Goal: Information Seeking & Learning: Learn about a topic

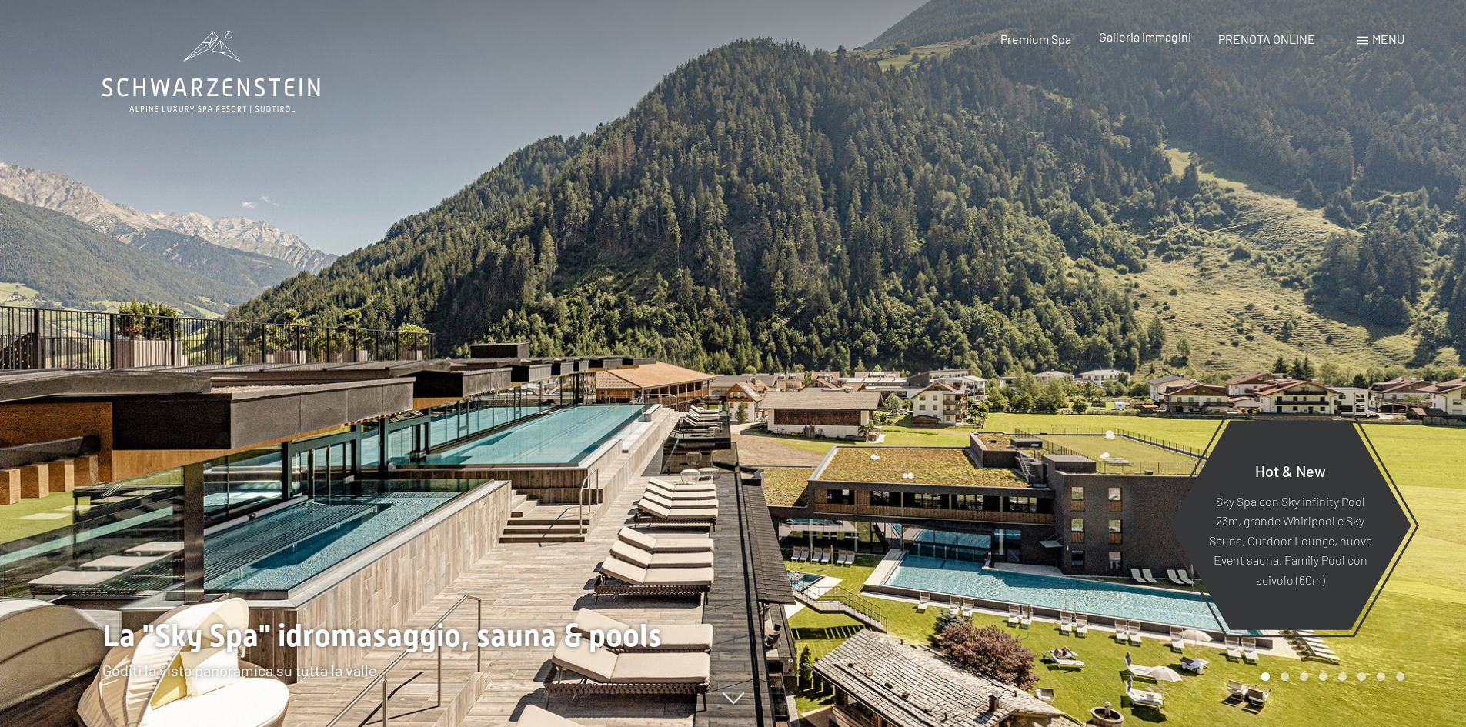
click at [1133, 34] on span "Galleria immagini" at bounding box center [1145, 36] width 92 height 15
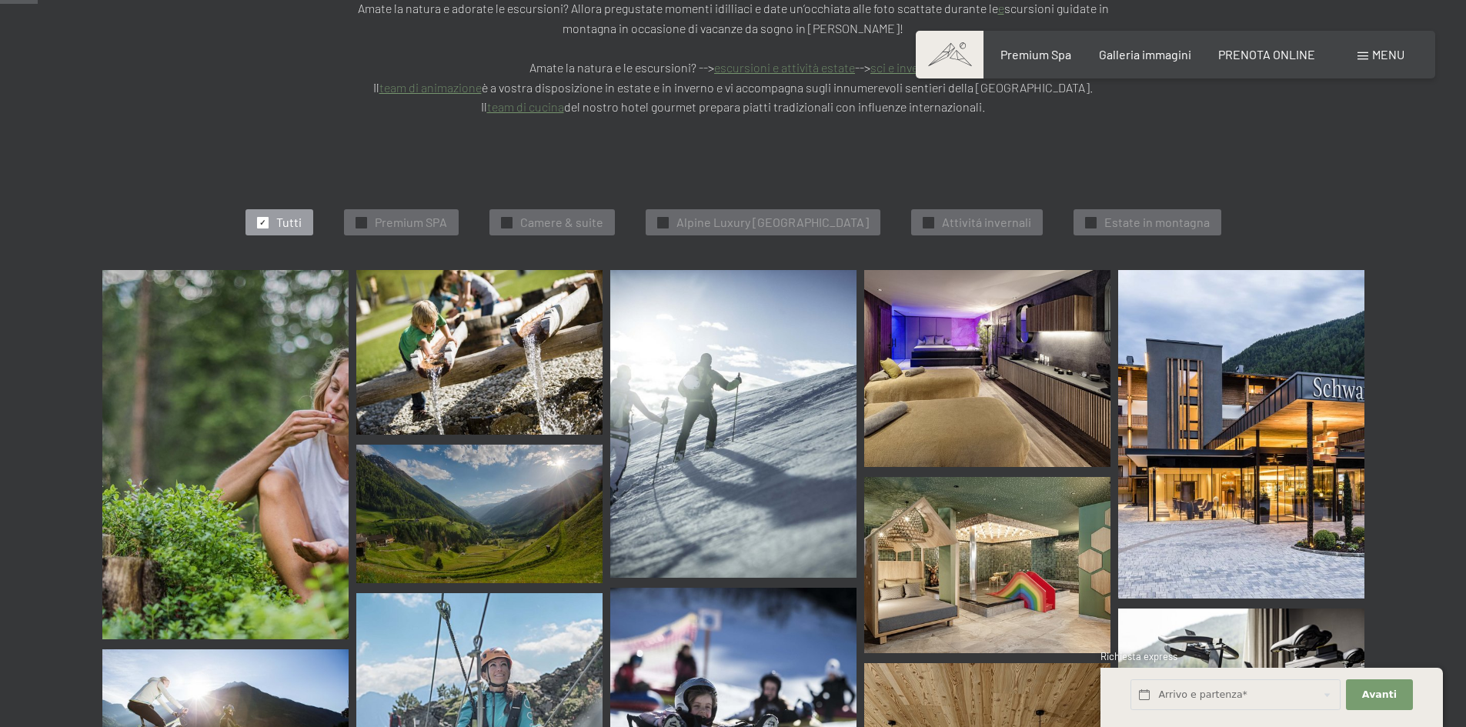
scroll to position [385, 0]
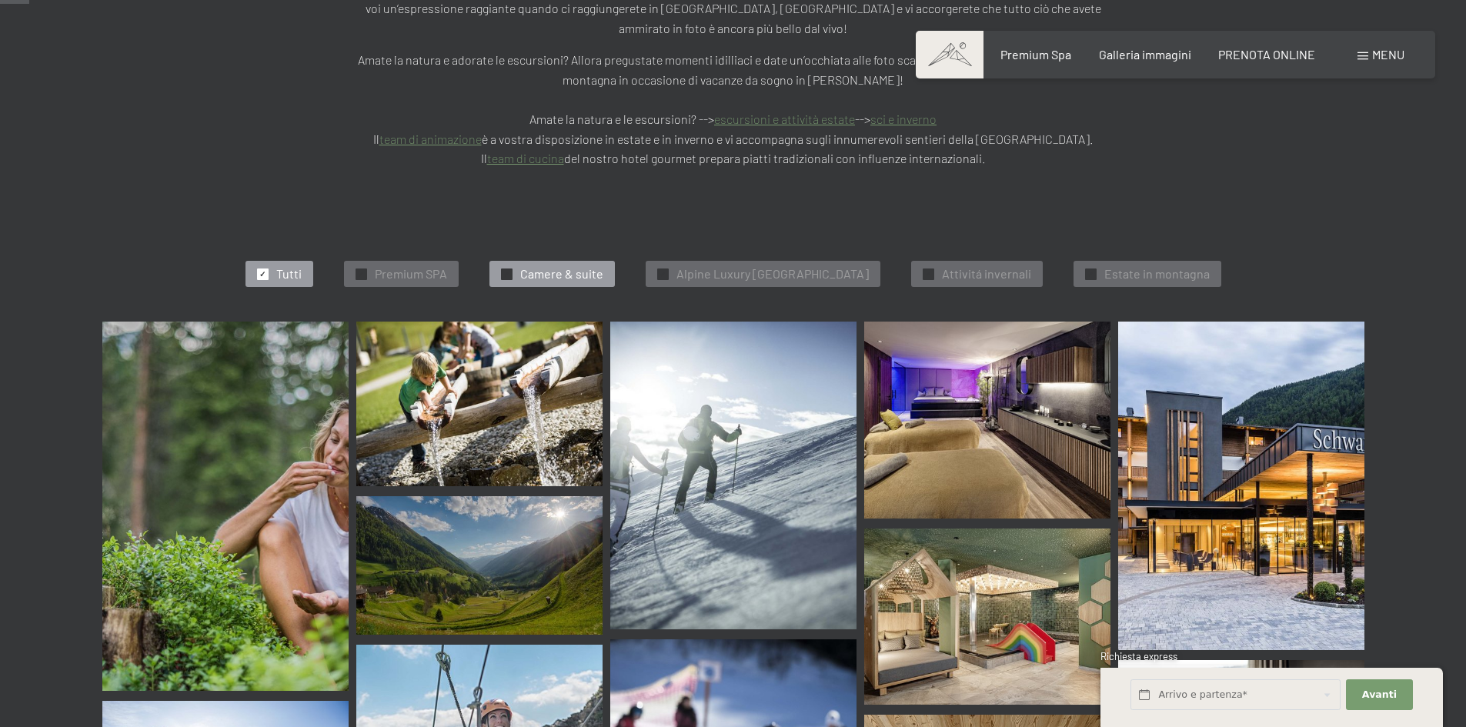
click at [541, 265] on span "Camere & suite" at bounding box center [561, 273] width 83 height 17
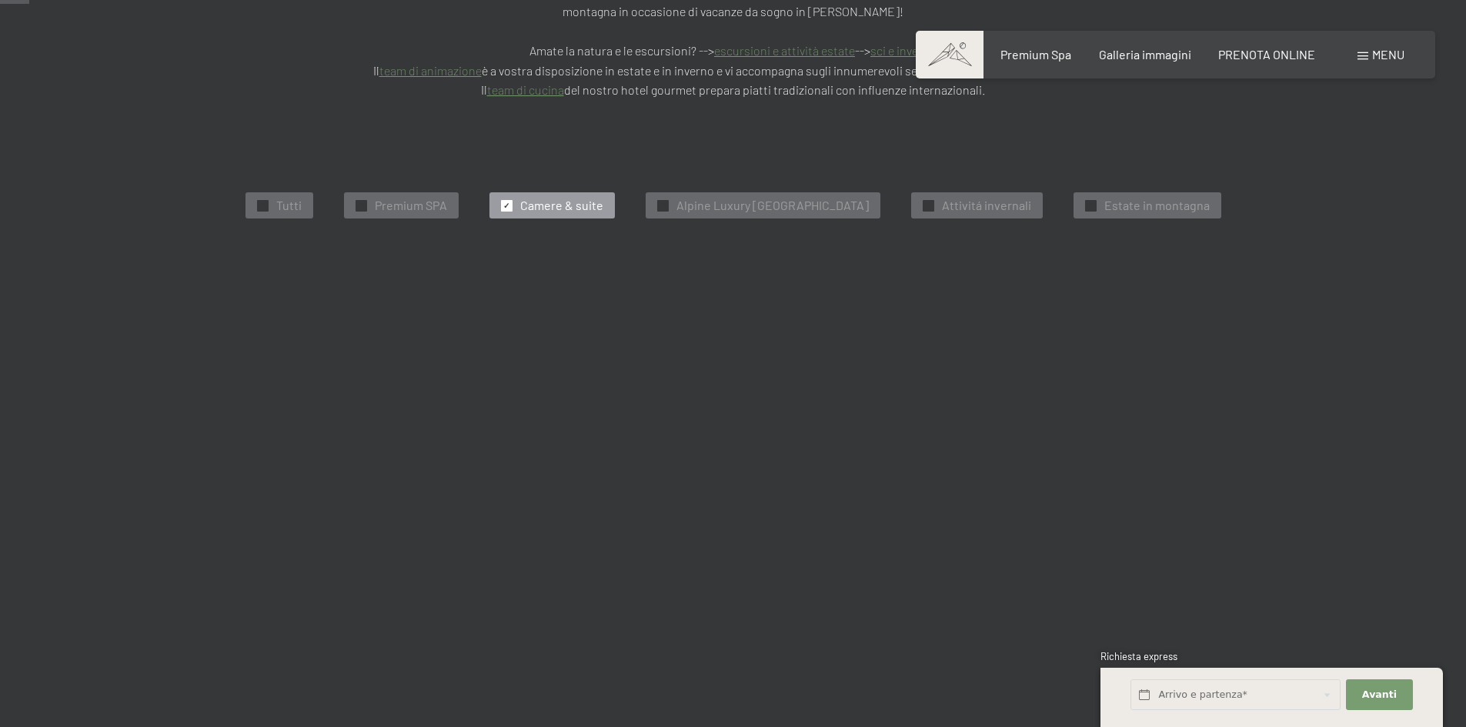
scroll to position [466, 0]
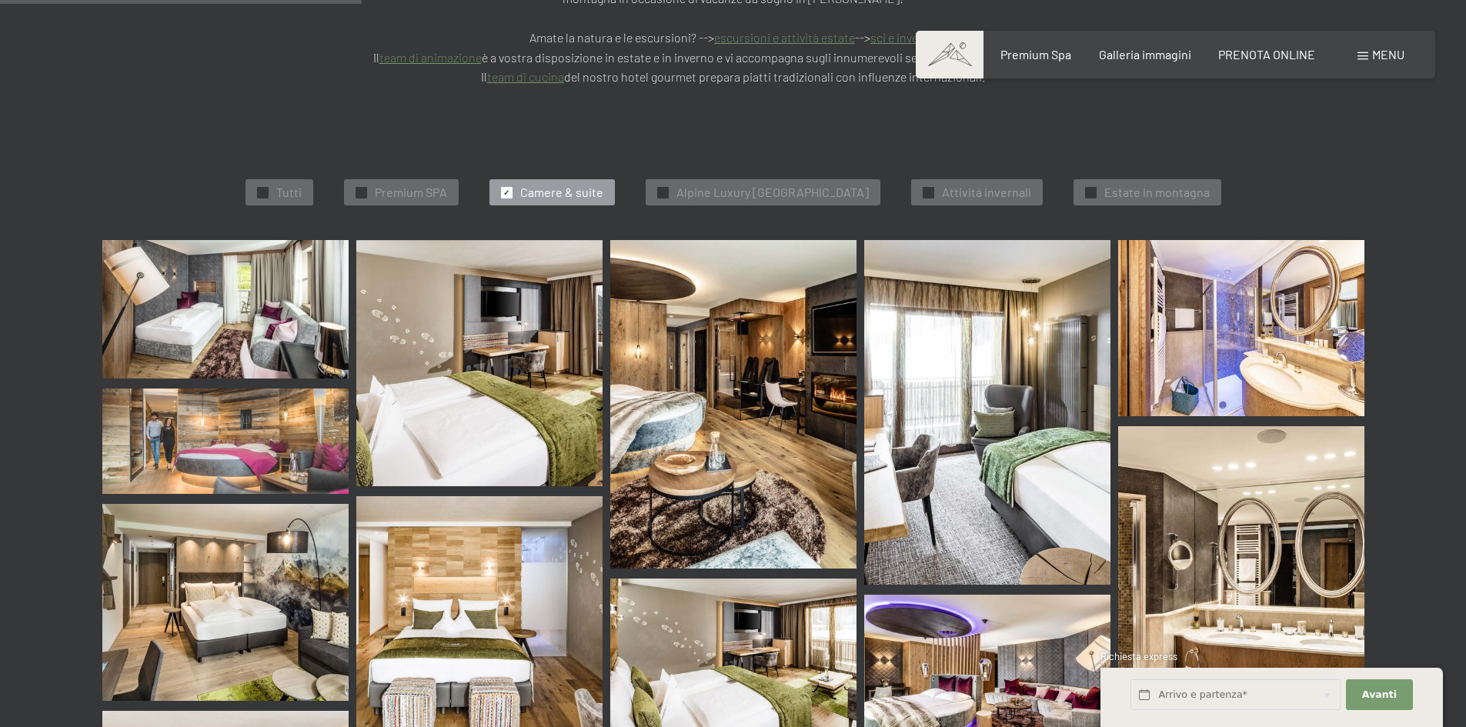
click at [813, 372] on img at bounding box center [733, 404] width 246 height 329
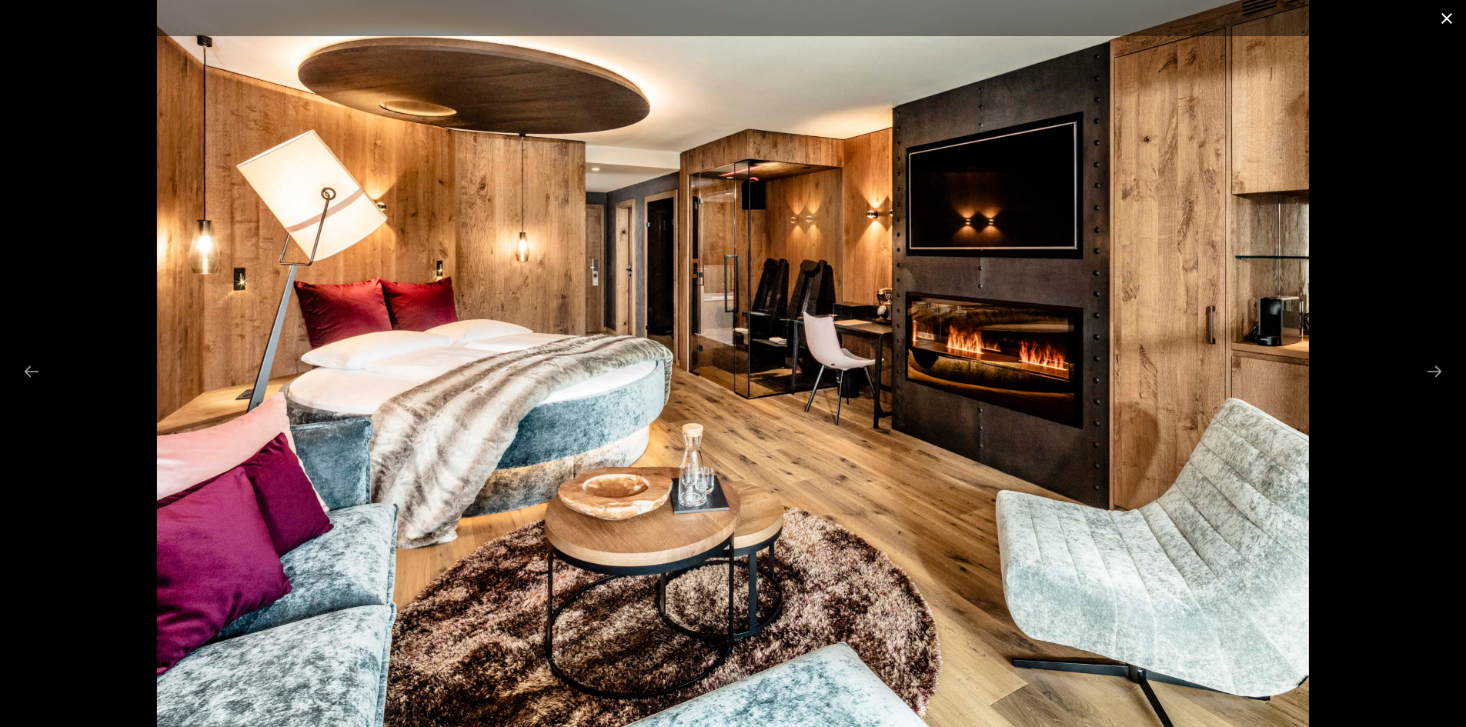
click at [1443, 15] on button "Close gallery" at bounding box center [1446, 18] width 38 height 36
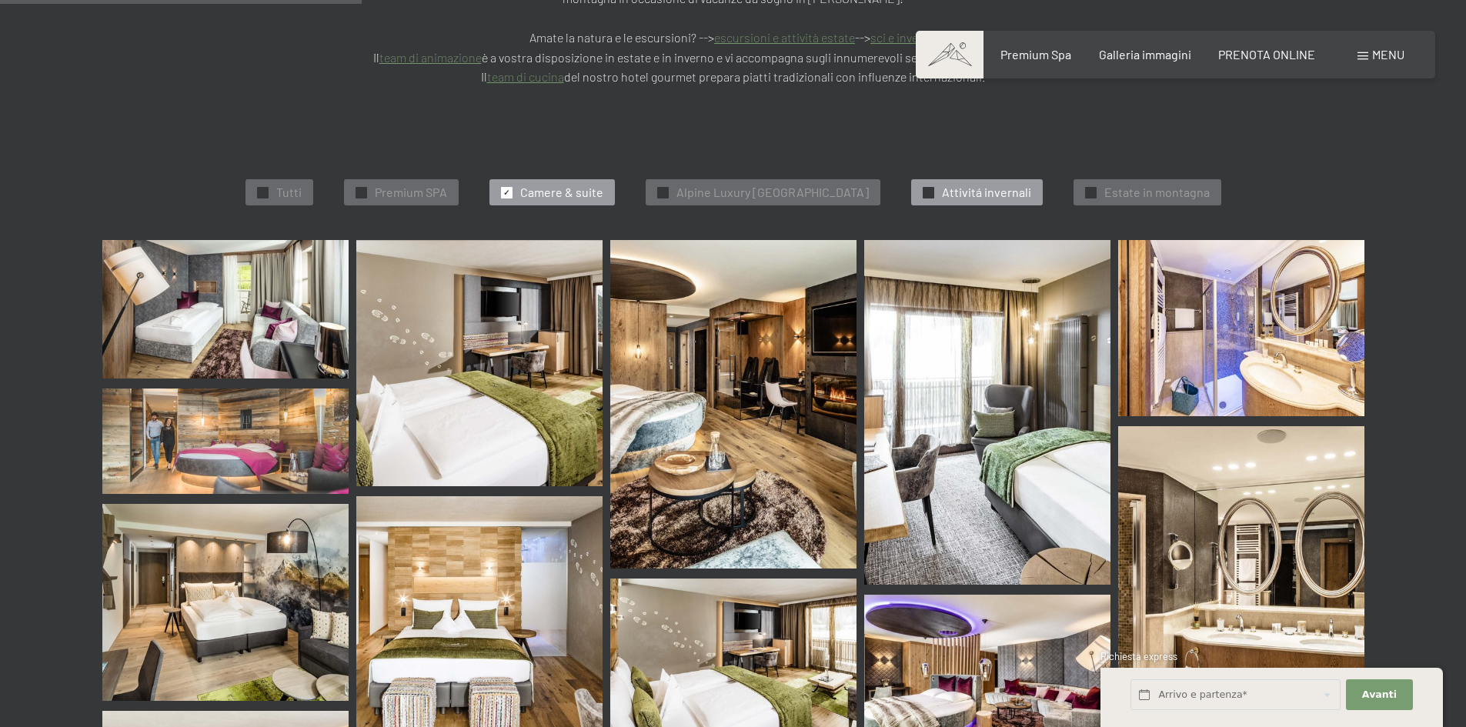
click at [1024, 184] on span "Attivitá invernali" at bounding box center [986, 192] width 89 height 17
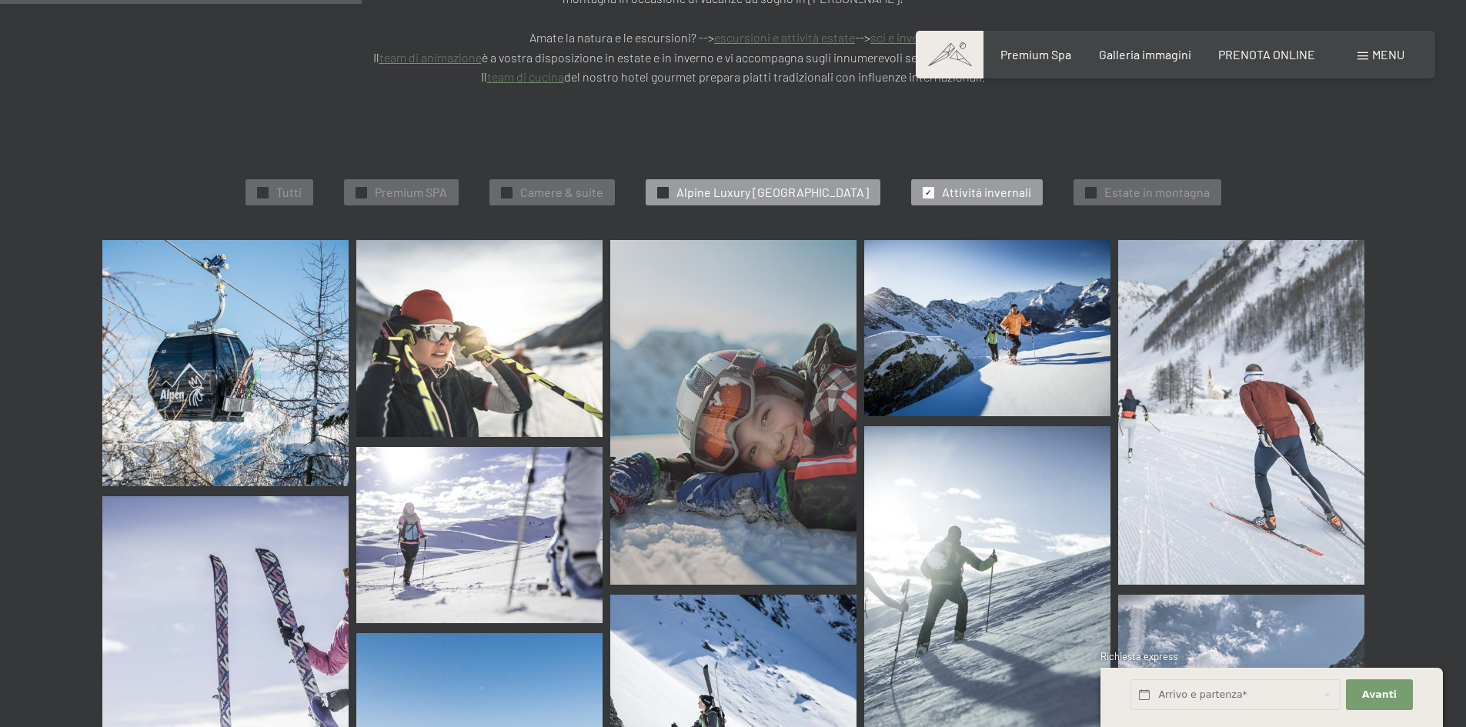
click at [801, 184] on span "Alpine Luxury [GEOGRAPHIC_DATA]" at bounding box center [772, 192] width 192 height 17
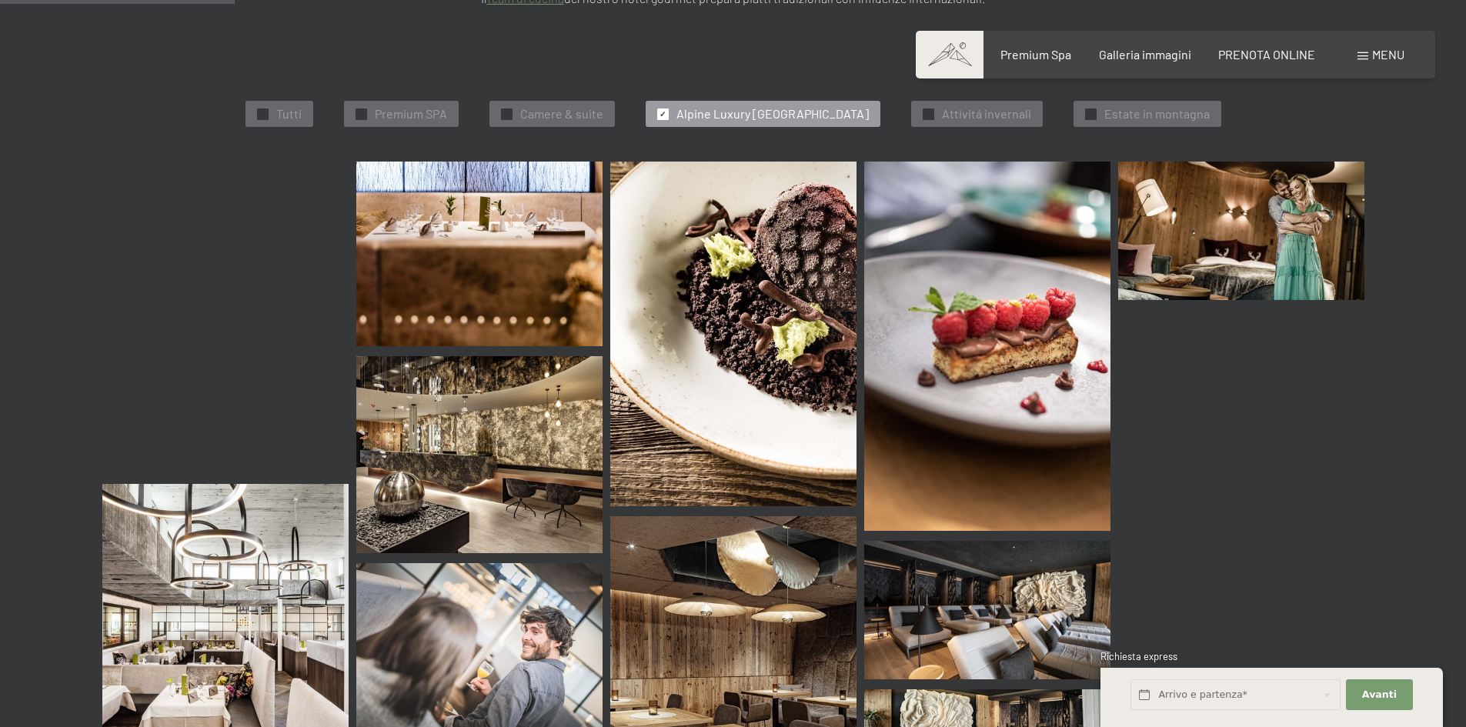
scroll to position [543, 0]
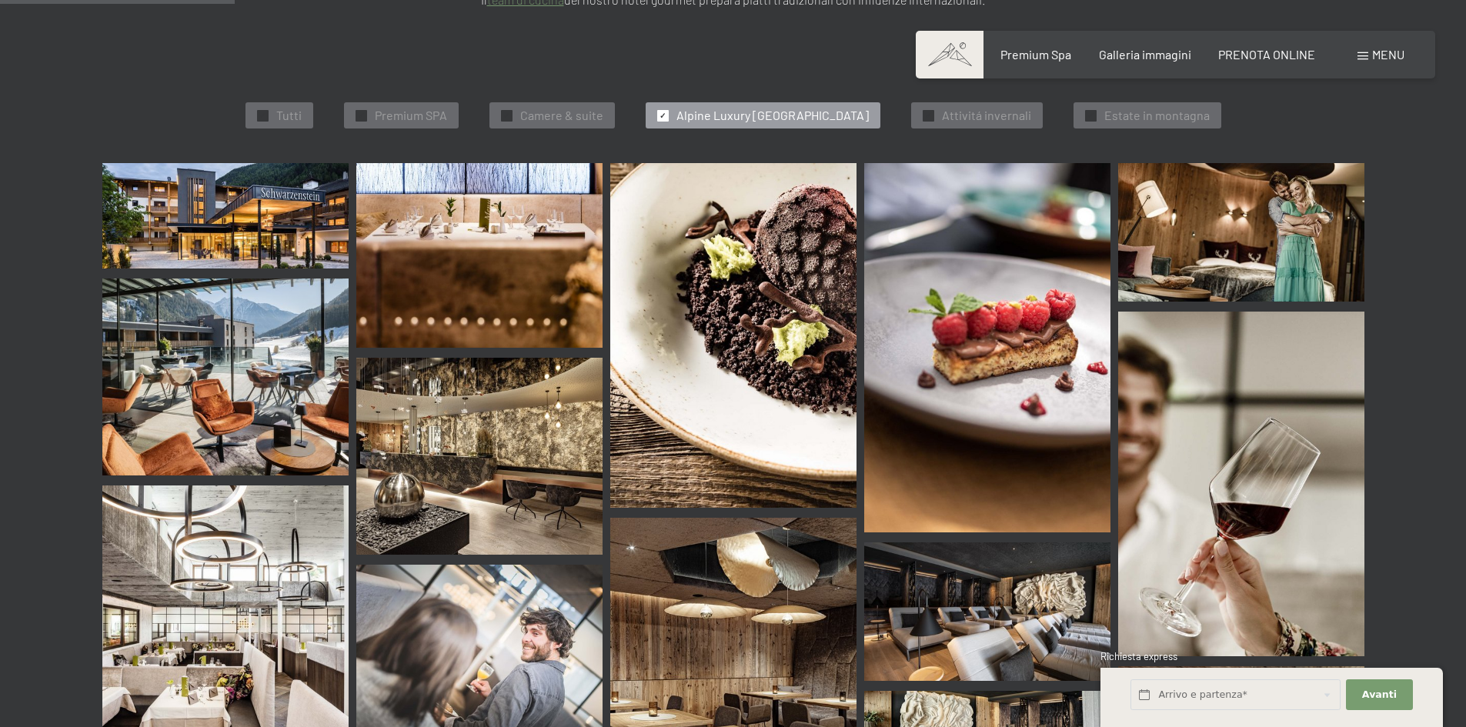
click at [294, 316] on img at bounding box center [225, 377] width 246 height 197
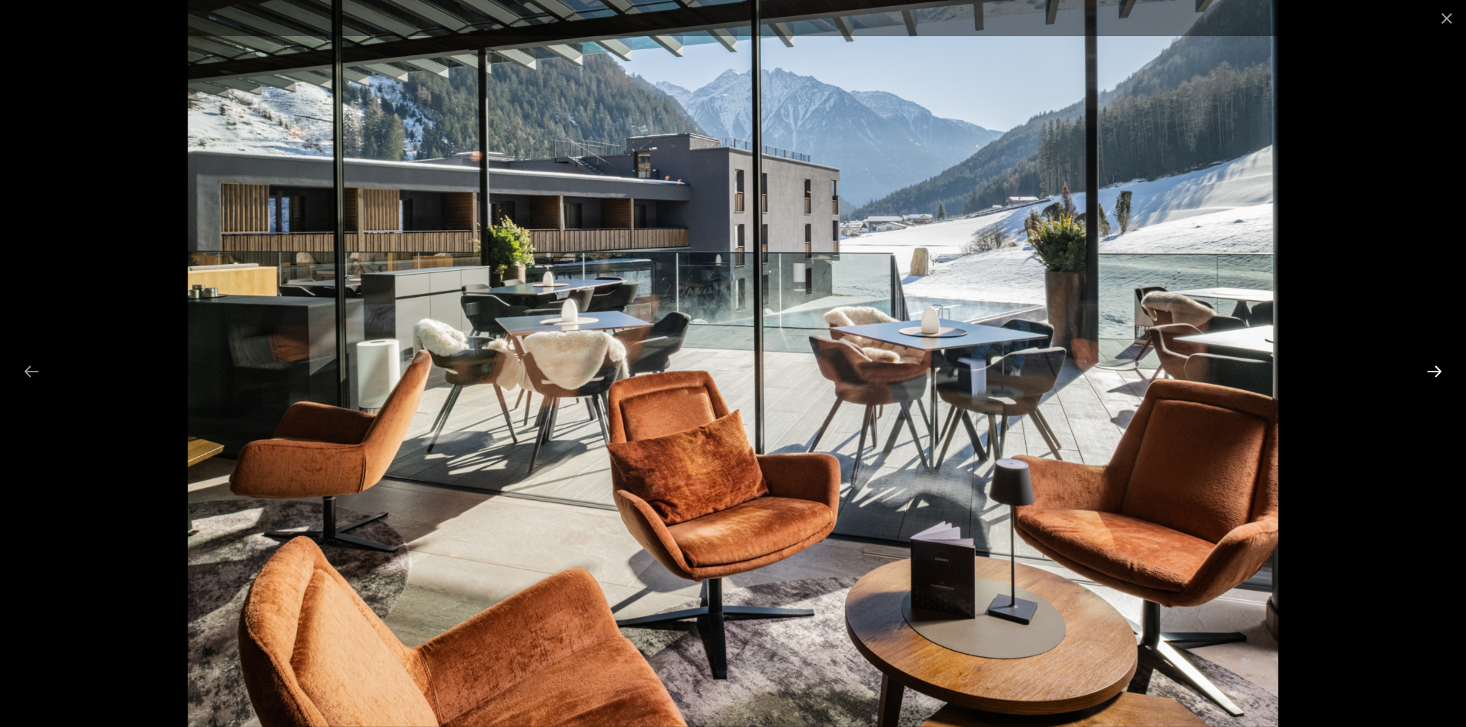
click at [1436, 363] on button "Next slide" at bounding box center [1434, 371] width 32 height 30
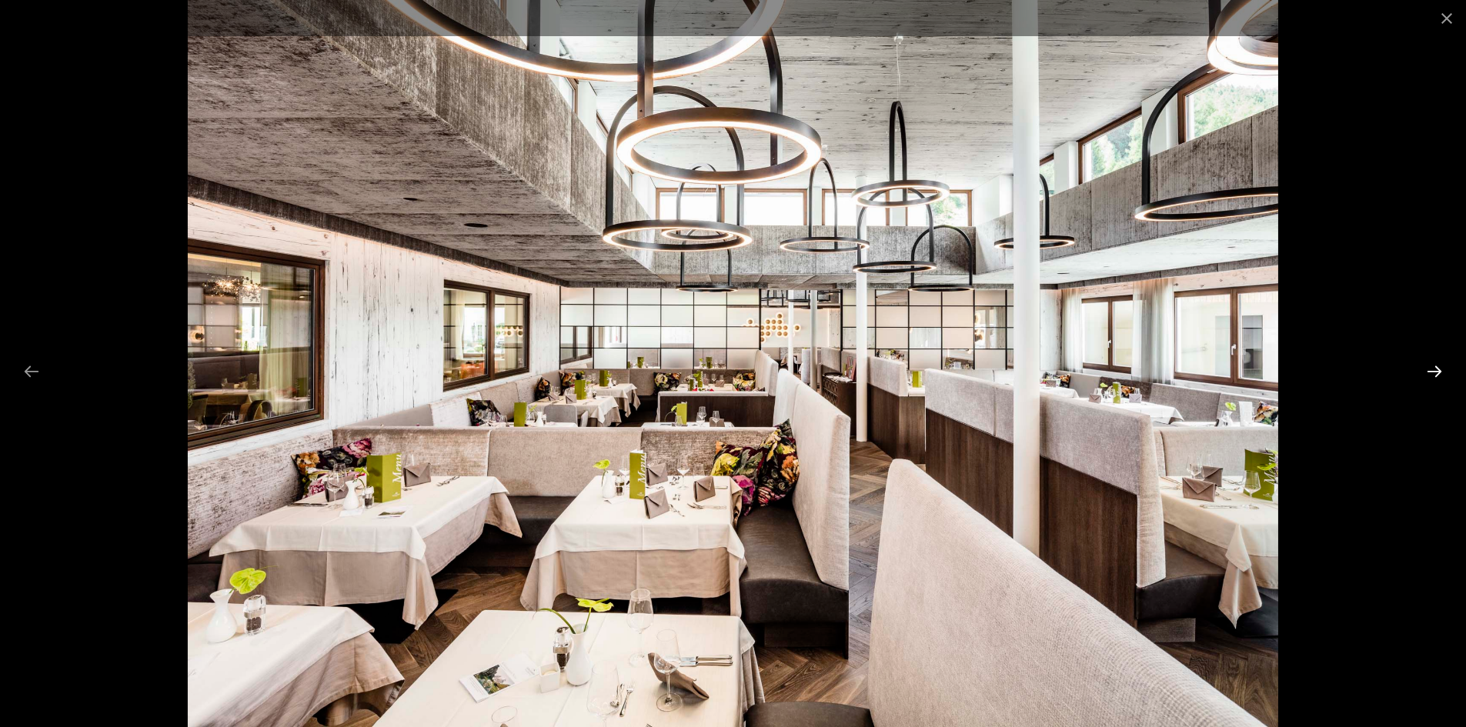
click at [1436, 363] on button "Next slide" at bounding box center [1434, 371] width 32 height 30
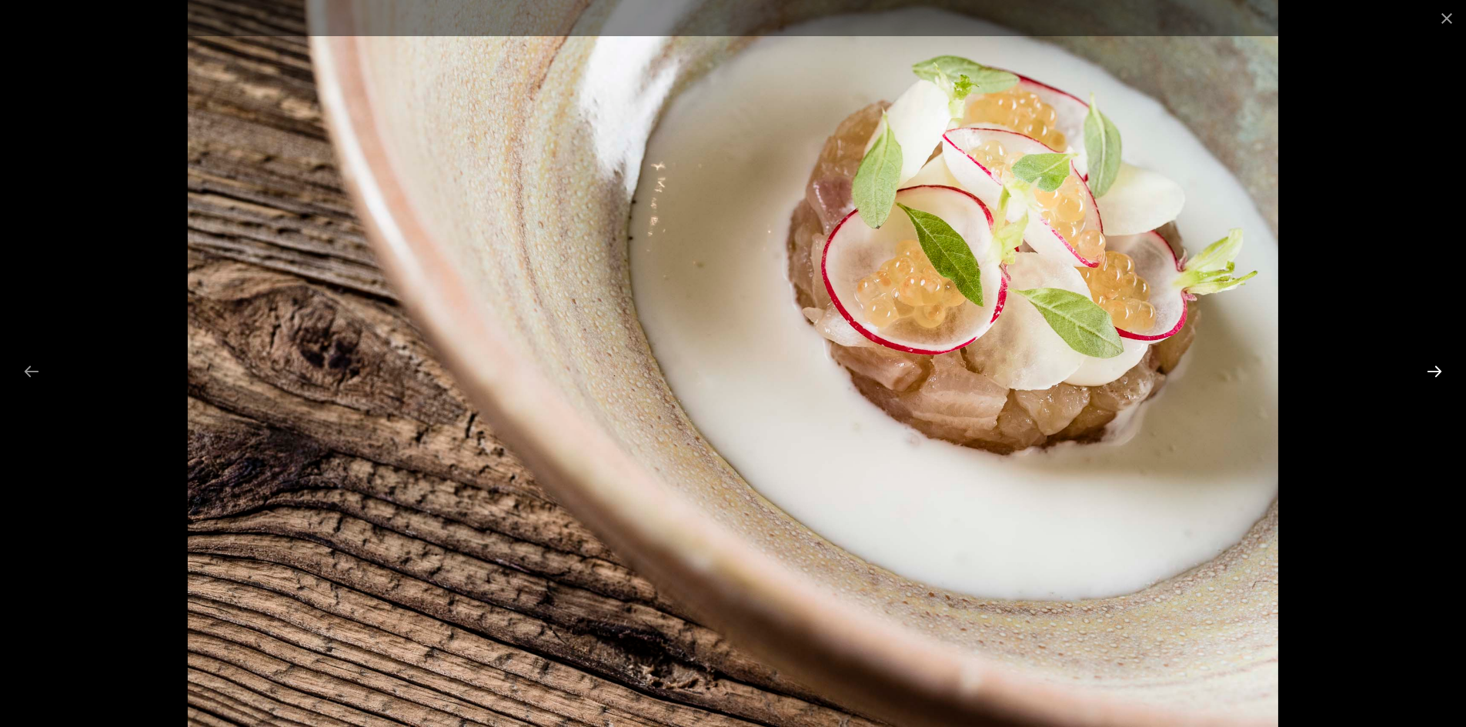
click at [1436, 363] on button "Next slide" at bounding box center [1434, 371] width 32 height 30
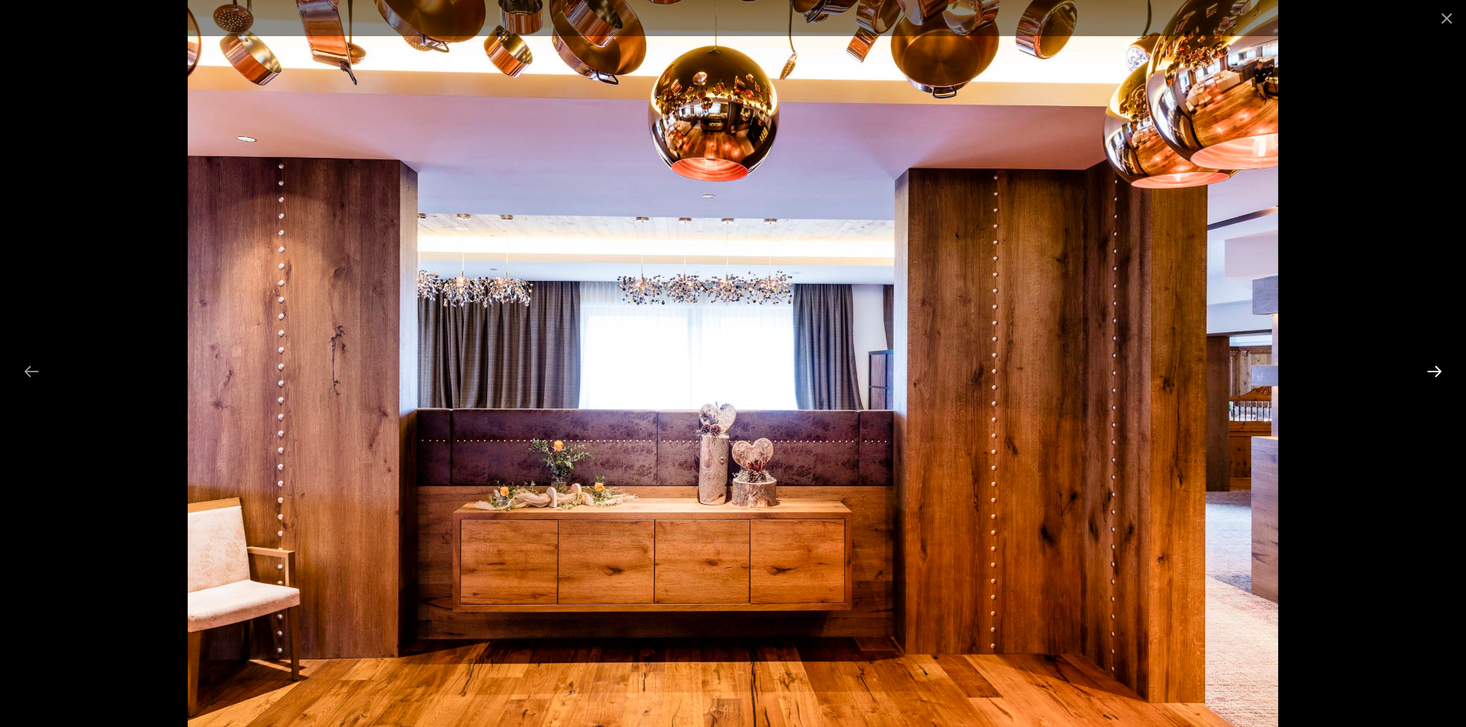
click at [1436, 363] on button "Next slide" at bounding box center [1434, 371] width 32 height 30
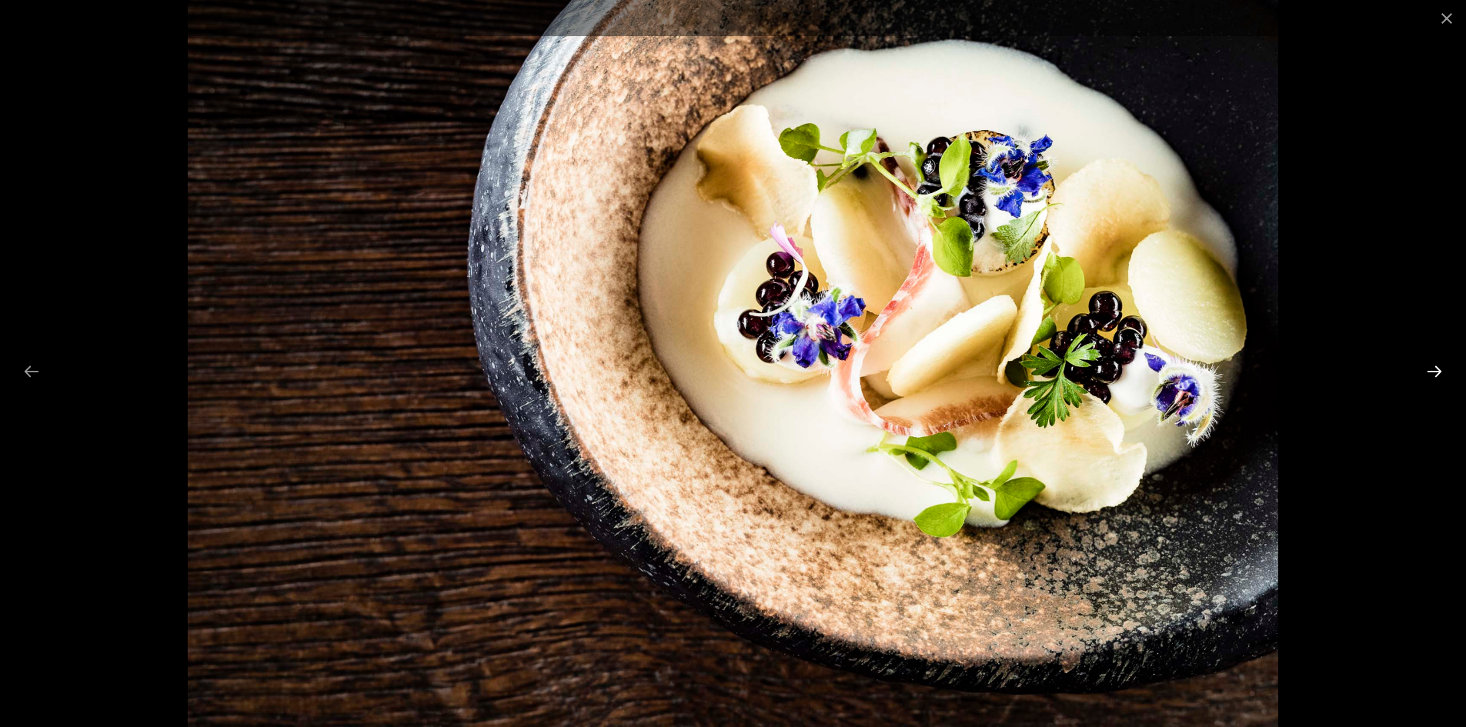
click at [1436, 363] on button "Next slide" at bounding box center [1434, 371] width 32 height 30
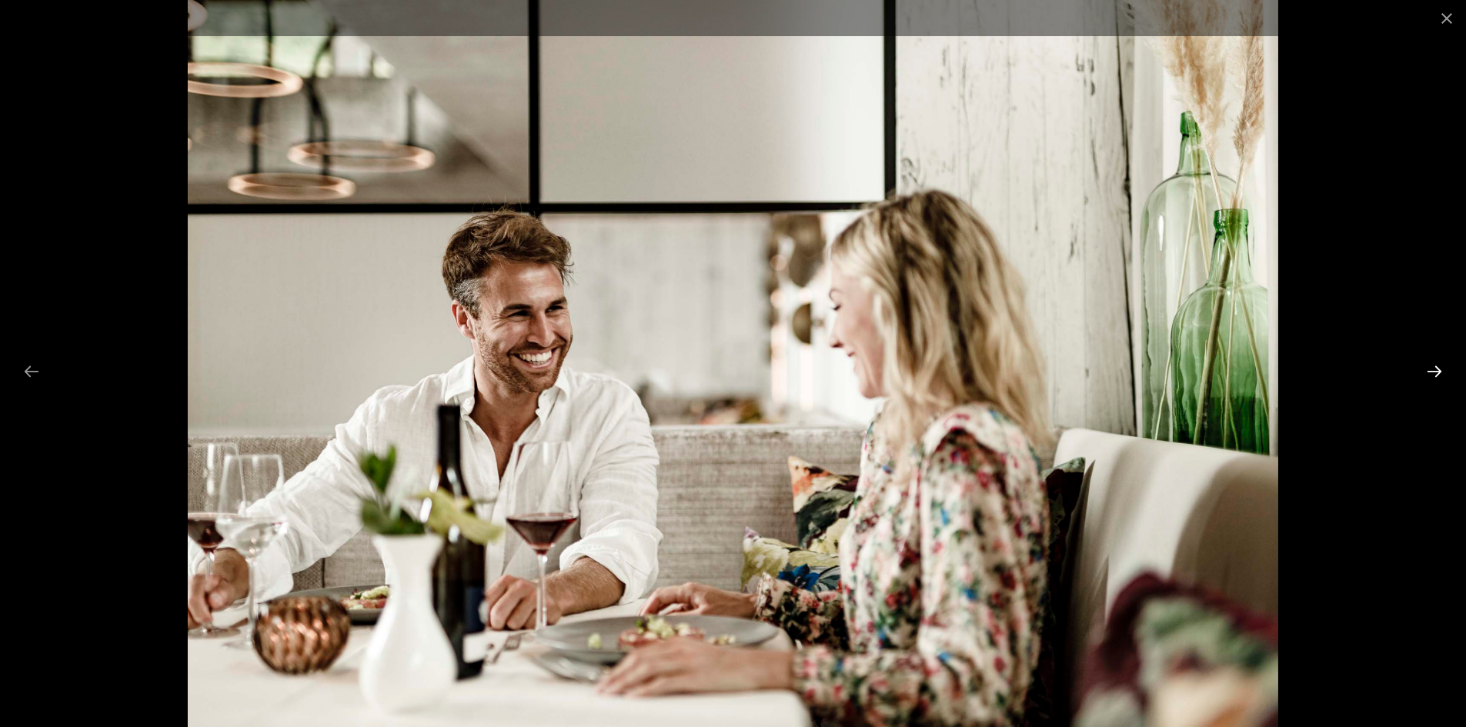
click at [1436, 363] on button "Next slide" at bounding box center [1434, 371] width 32 height 30
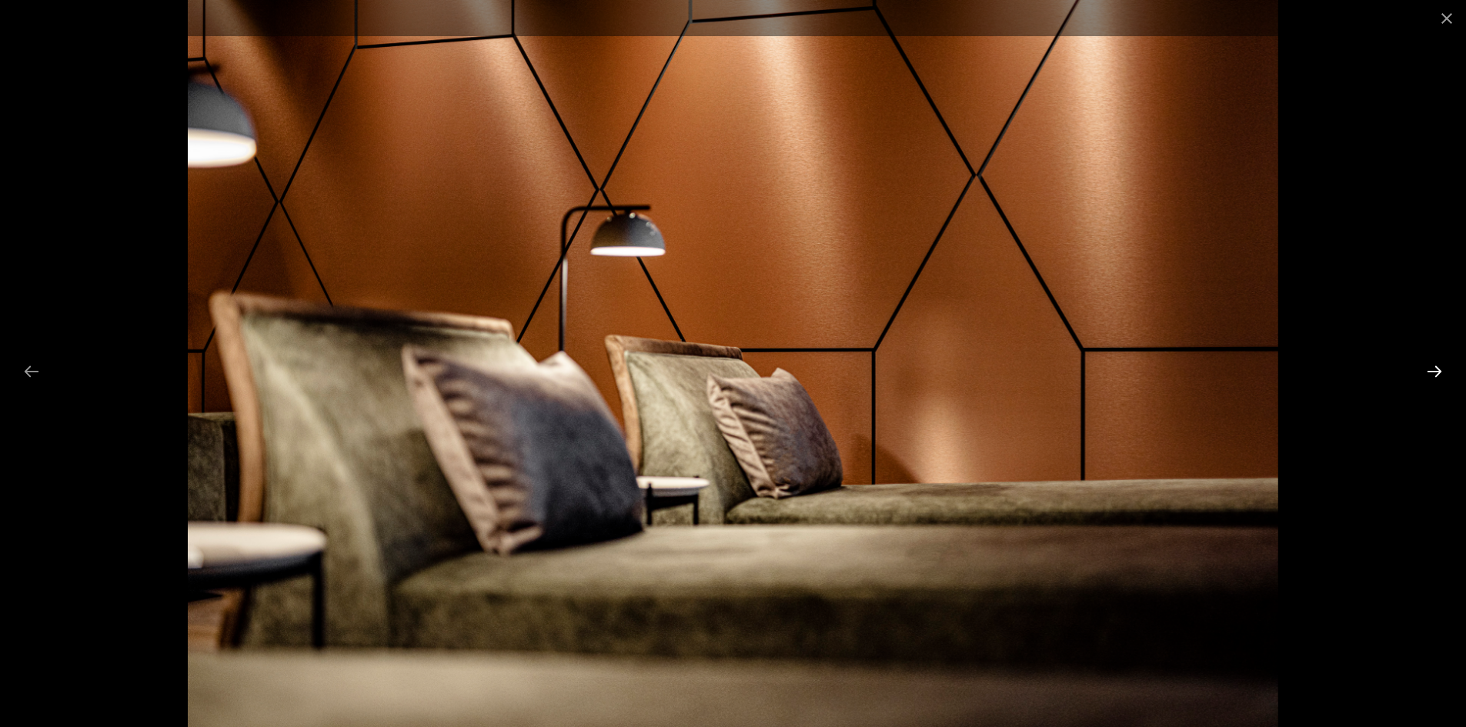
click at [1436, 363] on button "Next slide" at bounding box center [1434, 371] width 32 height 30
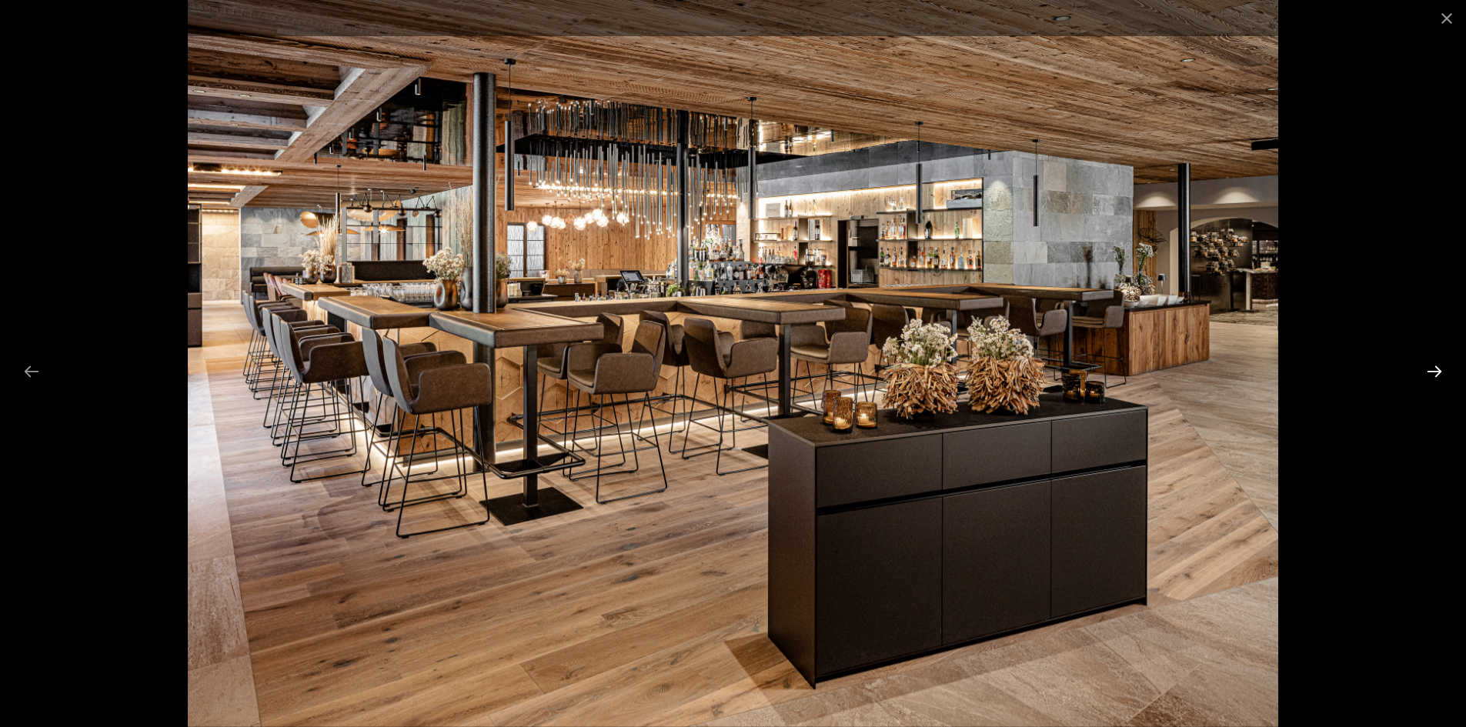
click at [1436, 369] on button "Next slide" at bounding box center [1434, 371] width 32 height 30
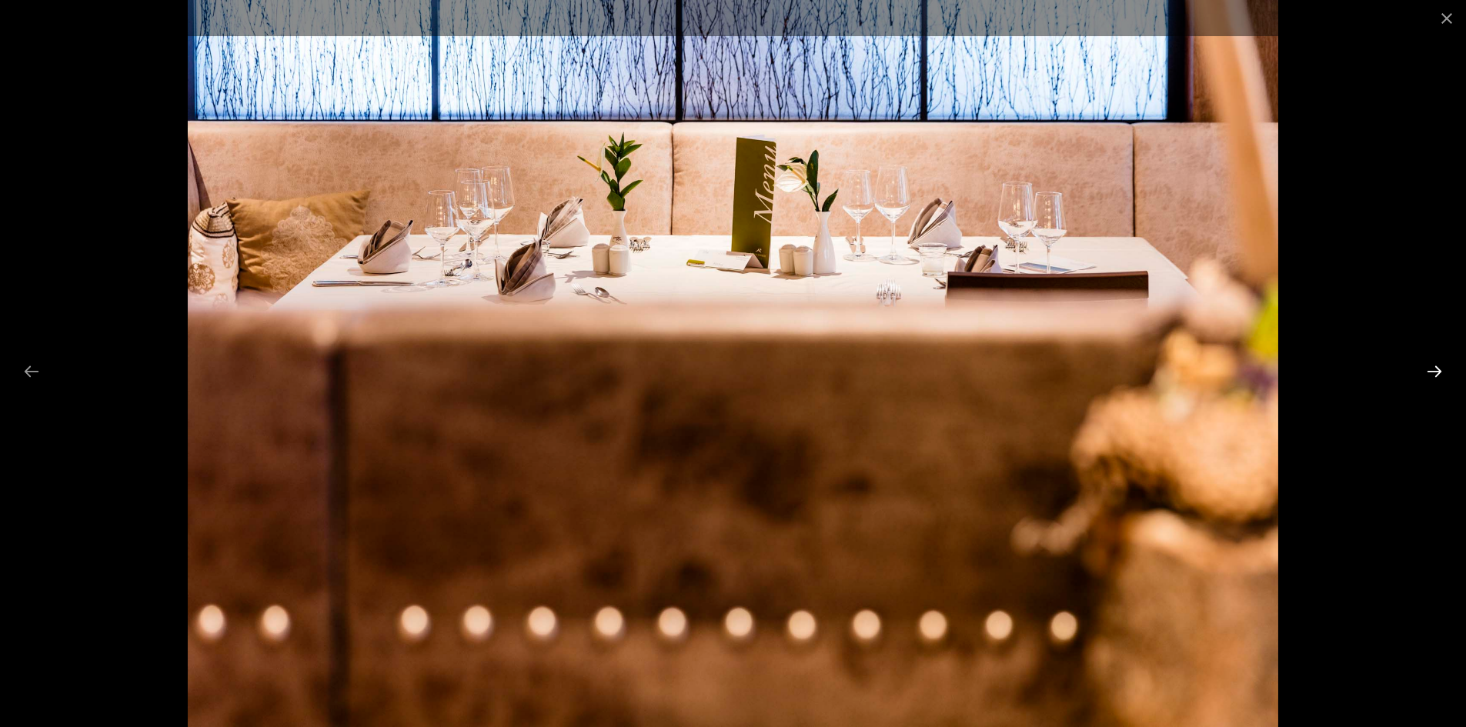
click at [1436, 369] on button "Next slide" at bounding box center [1434, 371] width 32 height 30
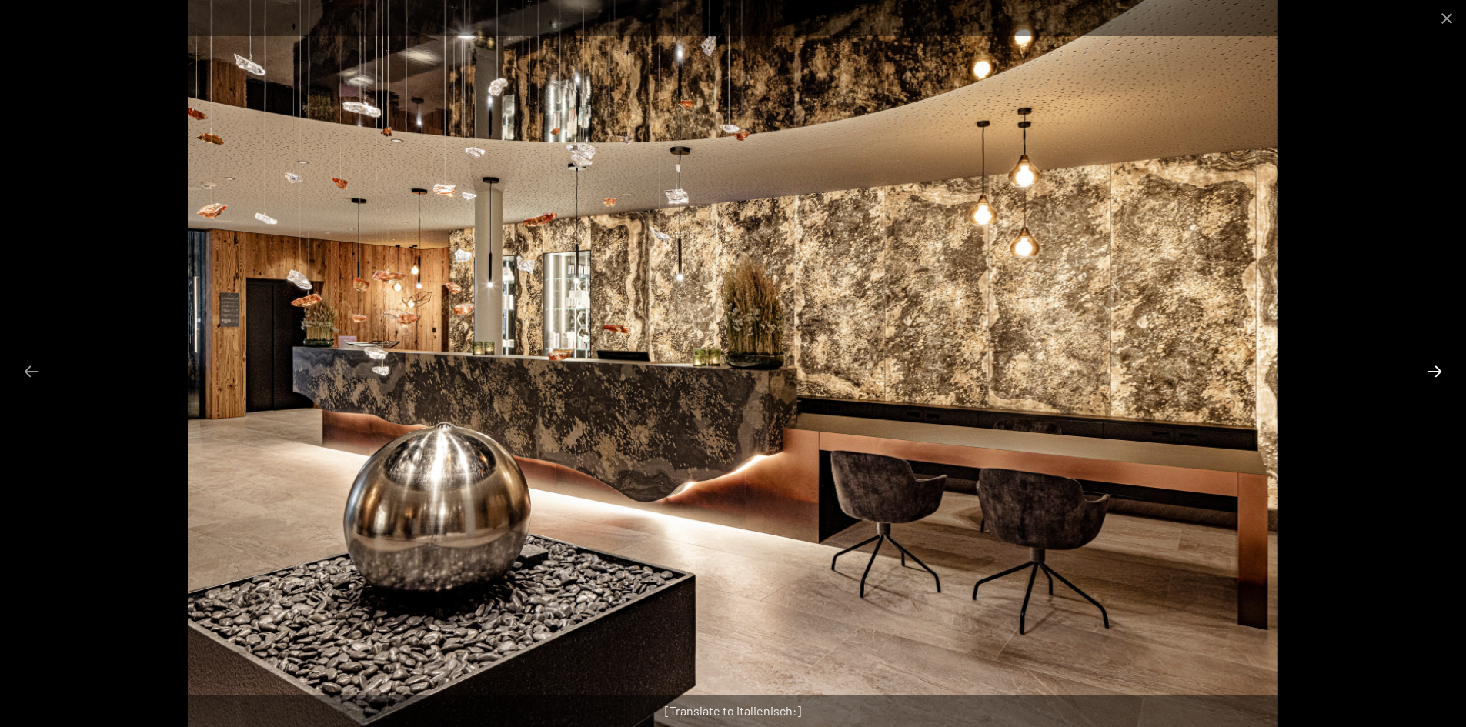
click at [1436, 369] on button "Next slide" at bounding box center [1434, 371] width 32 height 30
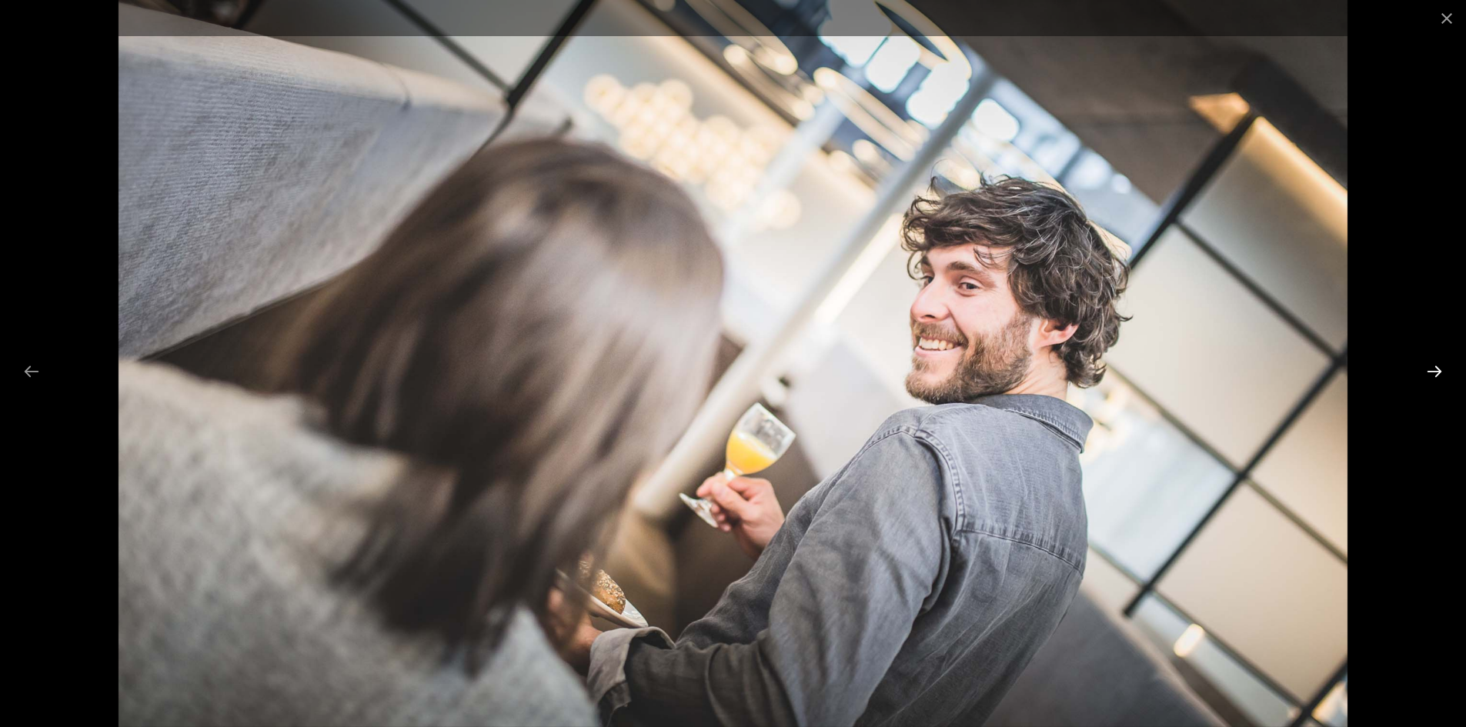
click at [1436, 369] on button "Next slide" at bounding box center [1434, 371] width 32 height 30
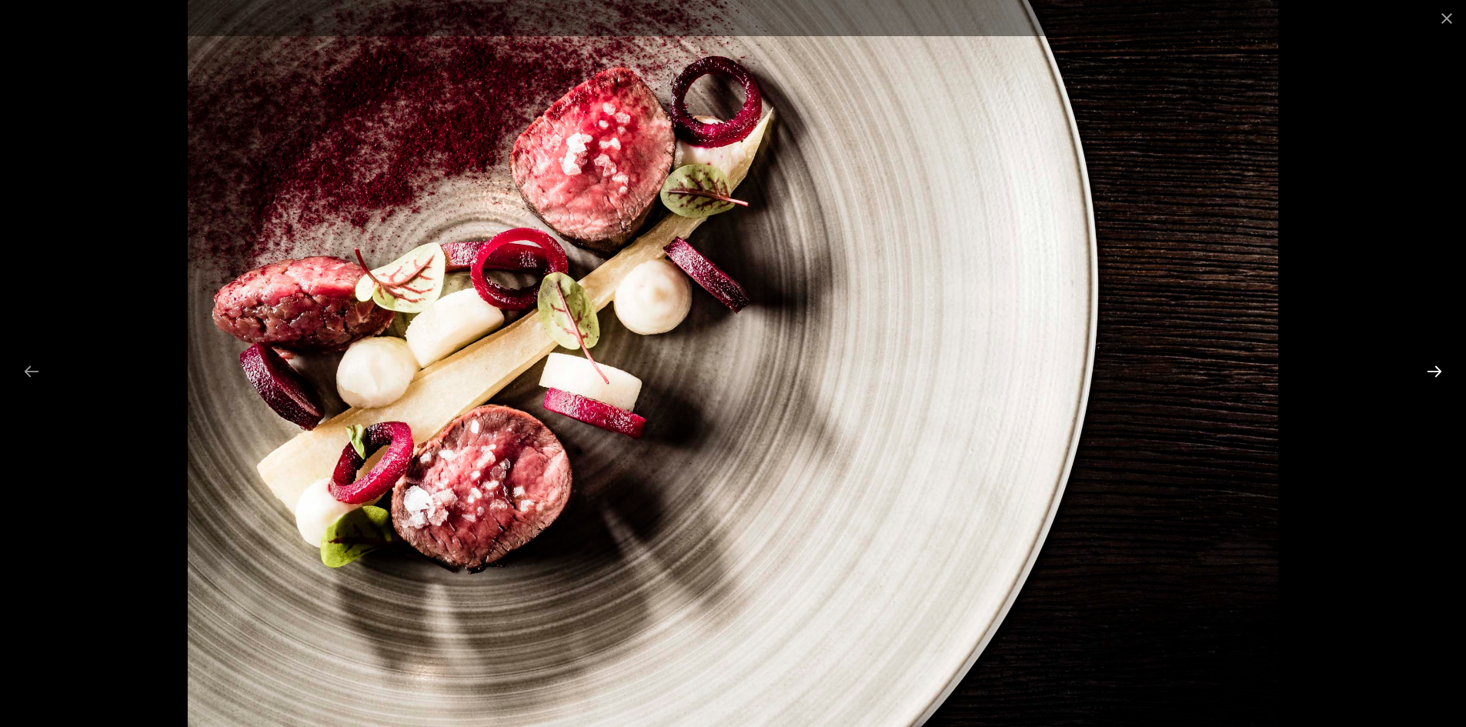
click at [1436, 369] on button "Next slide" at bounding box center [1434, 371] width 32 height 30
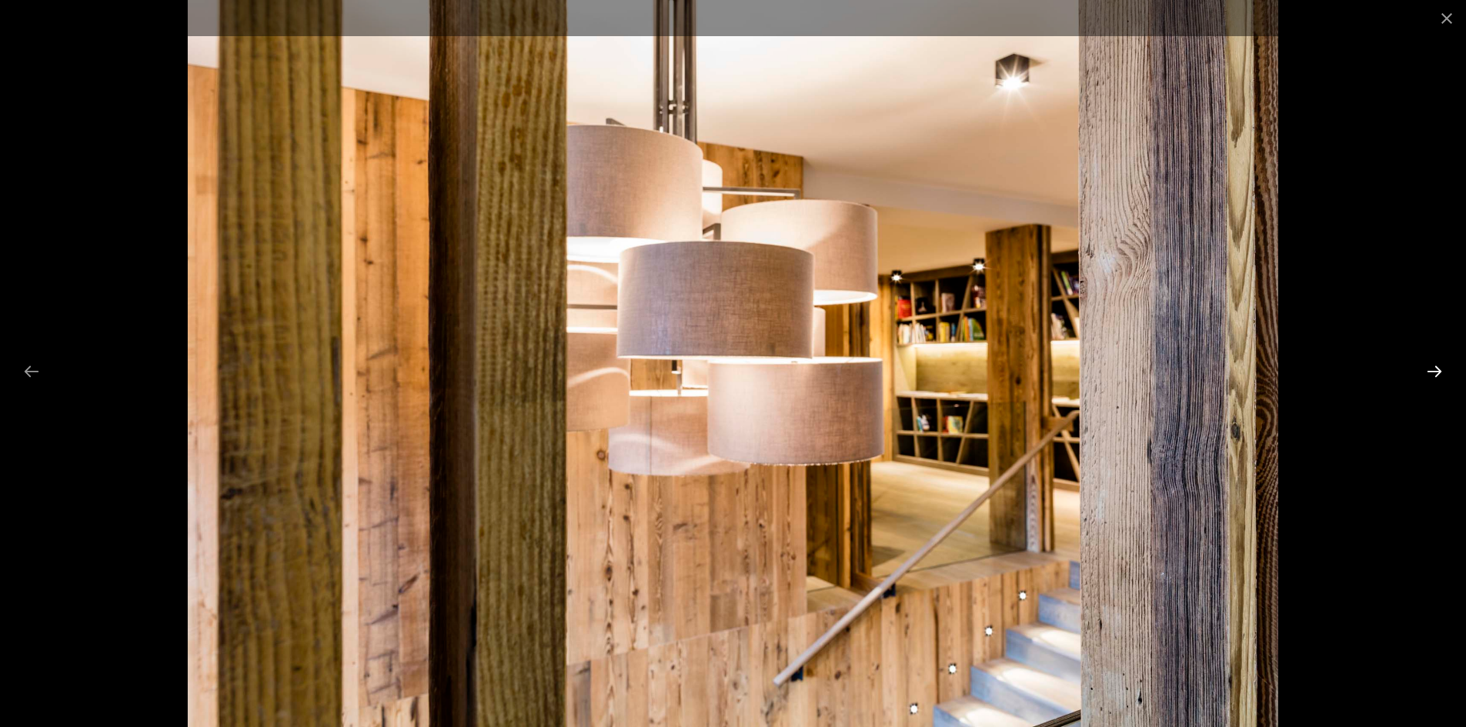
click at [1436, 369] on button "Next slide" at bounding box center [1434, 371] width 32 height 30
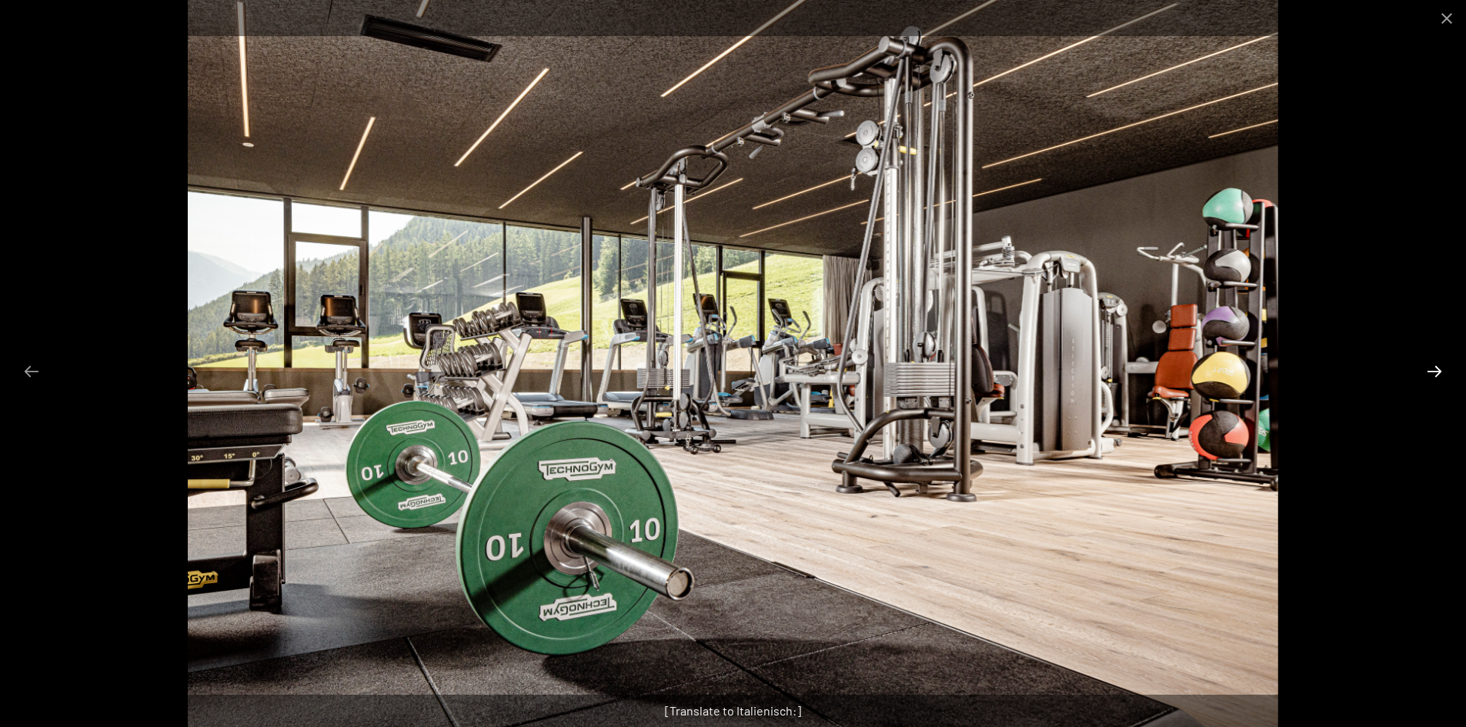
click at [1436, 369] on button "Next slide" at bounding box center [1434, 371] width 32 height 30
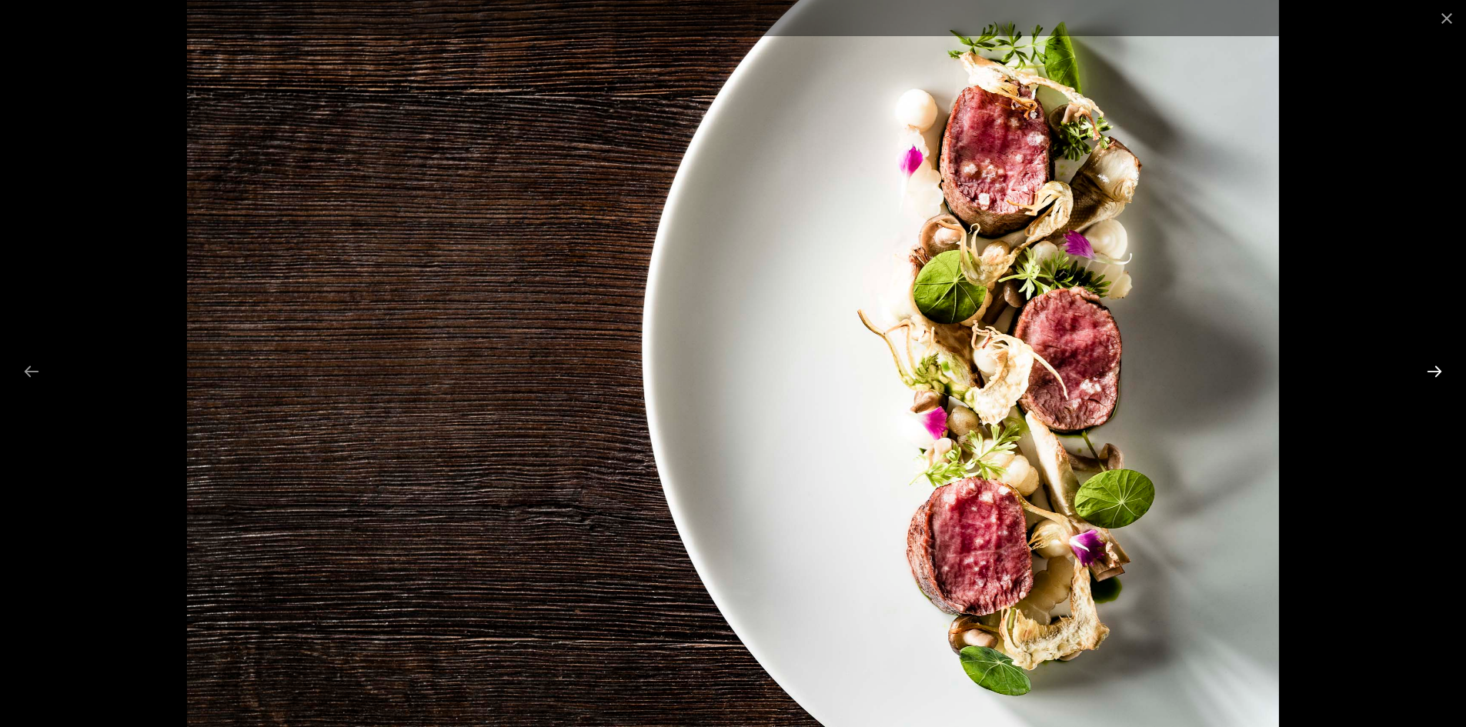
click at [1436, 369] on button "Next slide" at bounding box center [1434, 371] width 32 height 30
